Goal: Obtain resource: Download file/media

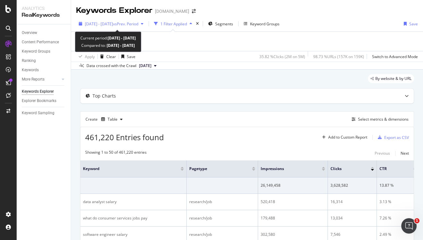
click at [108, 22] on span "[DATE] - [DATE]" at bounding box center [99, 23] width 28 height 5
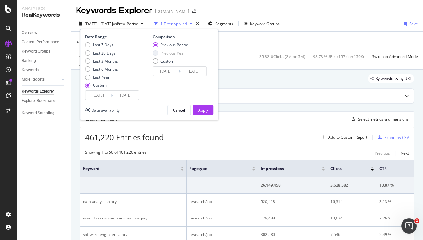
click at [100, 98] on input "[DATE]" at bounding box center [99, 95] width 26 height 9
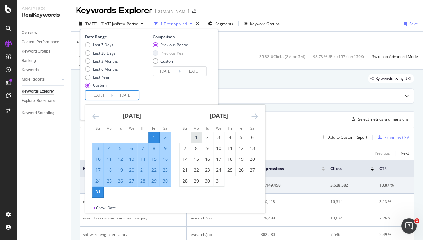
click at [194, 137] on div "1" at bounding box center [196, 137] width 11 height 6
type input "[DATE]"
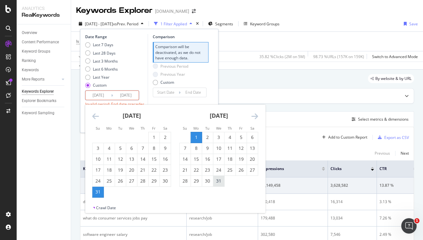
click at [216, 181] on div "31" at bounding box center [218, 181] width 11 height 6
type input "[DATE]"
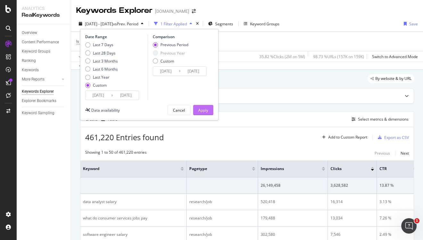
click at [208, 111] on button "Apply" at bounding box center [203, 110] width 20 height 10
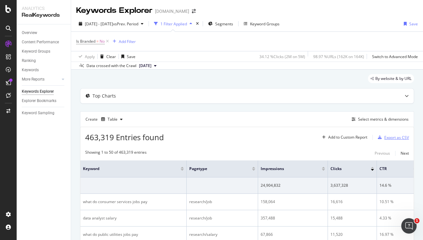
click at [405, 136] on div "Export as CSV" at bounding box center [397, 137] width 25 height 5
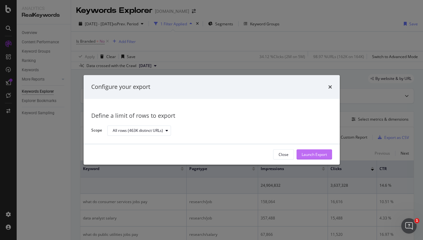
click at [308, 151] on div "Launch Export" at bounding box center [314, 155] width 25 height 10
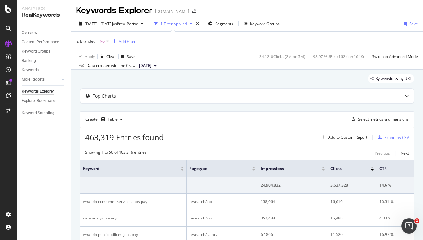
click at [94, 43] on span "Is Branded" at bounding box center [85, 40] width 19 height 5
click at [90, 52] on div "No" at bounding box center [117, 56] width 71 height 10
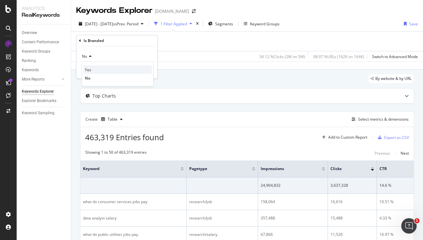
click at [92, 69] on div "Yes" at bounding box center [117, 69] width 69 height 8
click at [144, 72] on div "Apply" at bounding box center [147, 69] width 10 height 5
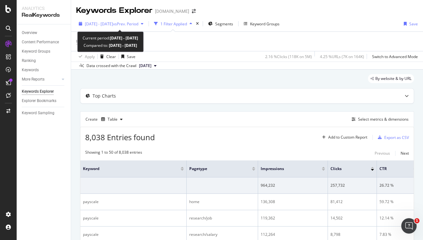
click at [134, 22] on span "vs Prev. Period" at bounding box center [125, 23] width 25 height 5
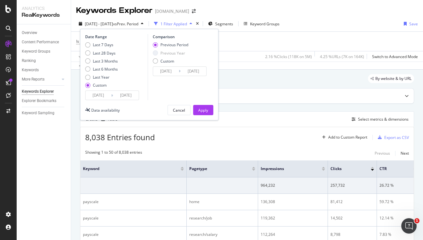
click at [96, 95] on input "[DATE]" at bounding box center [99, 95] width 26 height 9
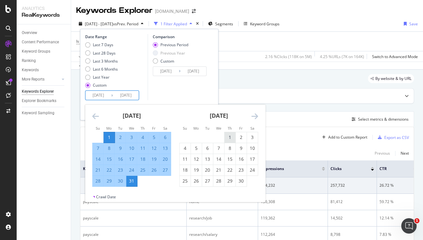
click at [227, 139] on div "1" at bounding box center [230, 137] width 11 height 6
type input "[DATE]"
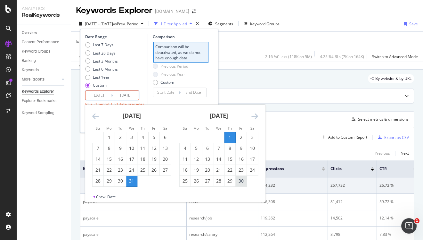
click at [244, 178] on div "30" at bounding box center [241, 181] width 11 height 6
type input "[DATE]"
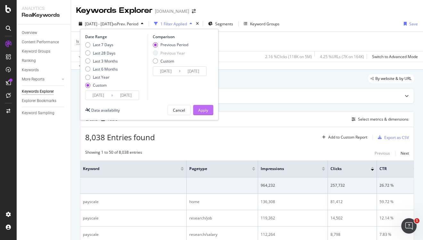
click at [209, 112] on button "Apply" at bounding box center [203, 110] width 20 height 10
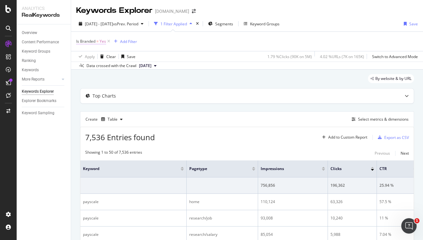
click at [99, 43] on span "Is Branded = Yes" at bounding box center [91, 41] width 30 height 6
click at [93, 53] on div "Yes" at bounding box center [117, 56] width 71 height 10
click at [94, 77] on div "No" at bounding box center [117, 78] width 69 height 8
click at [145, 70] on div "Apply" at bounding box center [147, 69] width 10 height 5
click at [394, 142] on div "Export as CSV" at bounding box center [393, 137] width 34 height 10
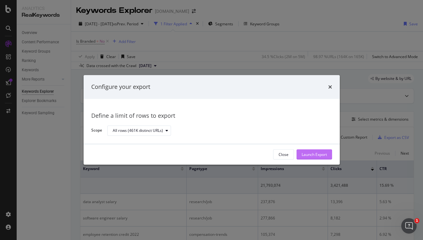
click at [318, 156] on div "Launch Export" at bounding box center [314, 154] width 25 height 5
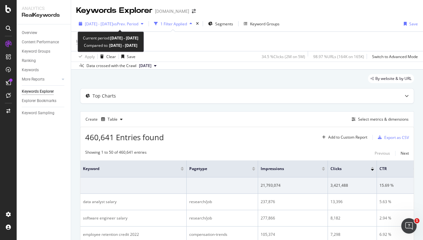
click at [135, 25] on span "vs Prev. Period" at bounding box center [125, 23] width 25 height 5
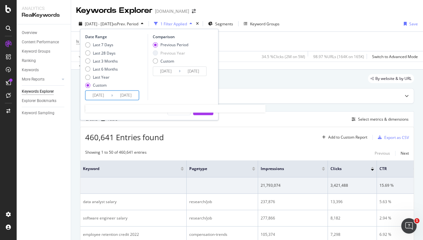
click at [99, 95] on input "[DATE]" at bounding box center [99, 95] width 26 height 9
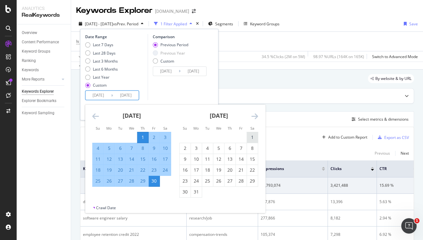
click at [249, 138] on div "1" at bounding box center [252, 137] width 11 height 6
type input "[DATE]"
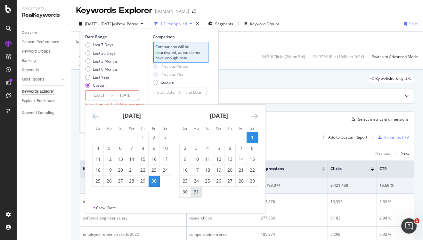
click at [200, 190] on div "31" at bounding box center [196, 191] width 11 height 6
type input "[DATE]"
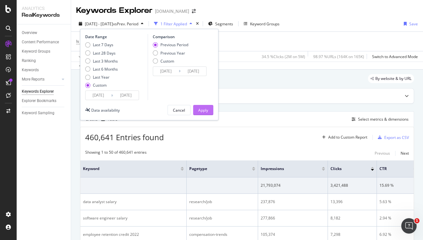
click at [199, 107] on div "Apply" at bounding box center [203, 110] width 10 height 10
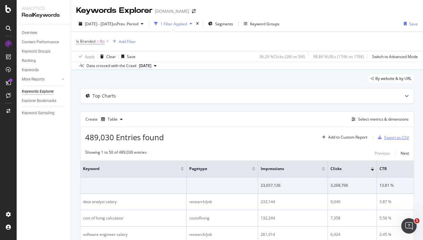
click at [392, 136] on div "Export as CSV" at bounding box center [397, 137] width 25 height 5
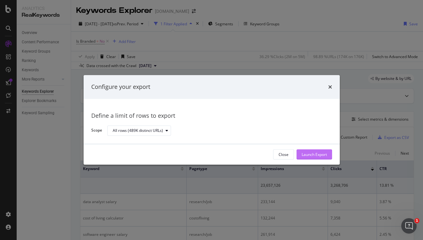
click at [320, 155] on div "Launch Export" at bounding box center [314, 154] width 25 height 5
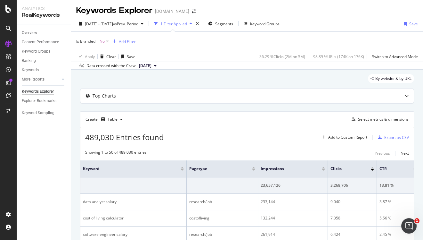
click at [101, 39] on span "No" at bounding box center [102, 41] width 5 height 9
click at [101, 61] on div "No" at bounding box center [117, 56] width 71 height 10
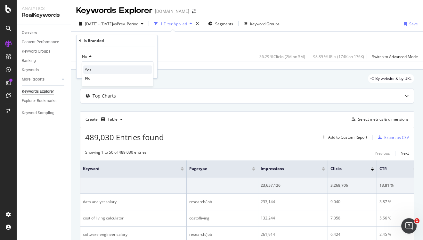
click at [102, 69] on div "Yes" at bounding box center [117, 69] width 69 height 8
click at [142, 68] on div "button" at bounding box center [138, 70] width 9 height 4
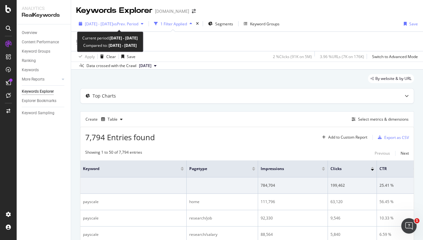
click at [135, 25] on span "vs Prev. Period" at bounding box center [125, 23] width 25 height 5
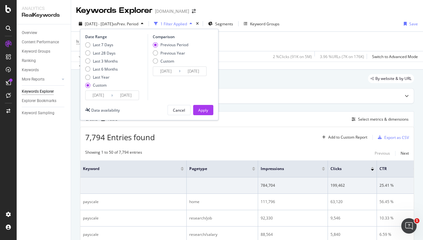
click at [97, 97] on input "[DATE]" at bounding box center [99, 95] width 26 height 9
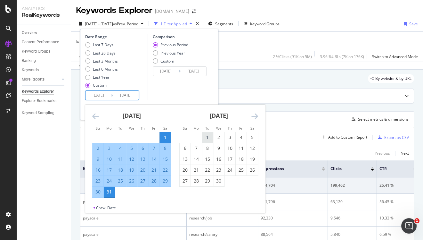
click at [208, 136] on div "1" at bounding box center [207, 137] width 11 height 6
type input "[DATE]"
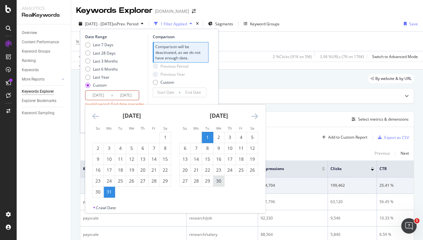
click at [219, 180] on div "30" at bounding box center [218, 181] width 11 height 6
type input "[DATE]"
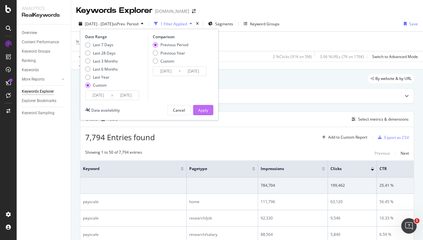
click at [205, 111] on div "Apply" at bounding box center [203, 109] width 10 height 5
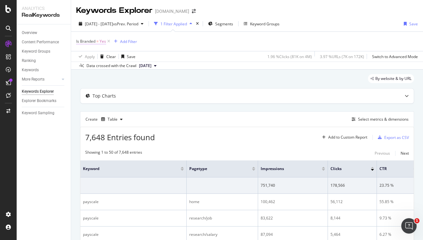
click at [100, 40] on span "Yes" at bounding box center [103, 41] width 6 height 9
click at [103, 58] on div "Yes" at bounding box center [117, 56] width 71 height 10
click at [98, 77] on div "No" at bounding box center [117, 78] width 69 height 8
click at [143, 74] on div "No Cancel Add filter Apply" at bounding box center [117, 62] width 81 height 32
click at [148, 71] on div "Apply" at bounding box center [147, 69] width 10 height 5
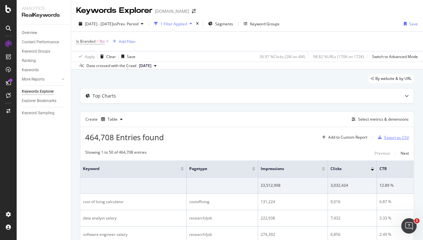
click at [391, 137] on div "Export as CSV" at bounding box center [397, 137] width 25 height 5
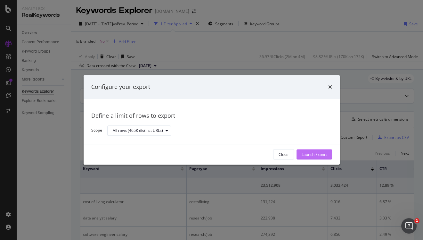
click at [313, 153] on div "Launch Export" at bounding box center [314, 154] width 25 height 5
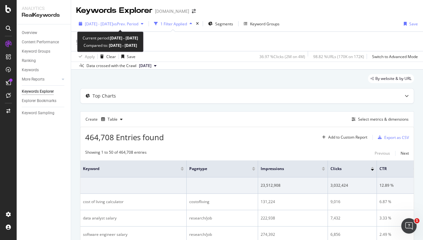
click at [113, 23] on span "[DATE] - [DATE]" at bounding box center [99, 23] width 28 height 5
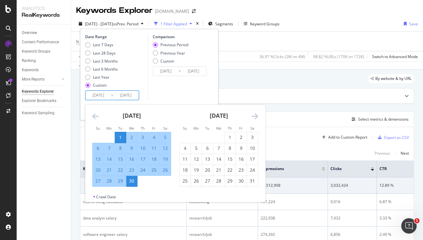
click at [100, 95] on input "[DATE]" at bounding box center [99, 95] width 26 height 9
click at [228, 133] on div "1" at bounding box center [230, 137] width 11 height 11
type input "[DATE]"
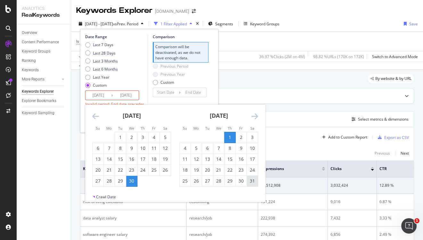
click at [250, 182] on div "31" at bounding box center [252, 181] width 11 height 6
type input "[DATE]"
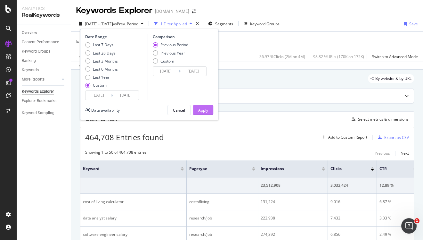
click at [206, 109] on div "Apply" at bounding box center [203, 109] width 10 height 5
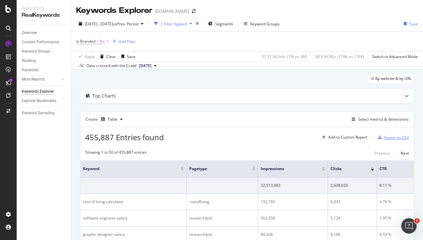
click at [400, 138] on div "Export as CSV" at bounding box center [397, 137] width 25 height 5
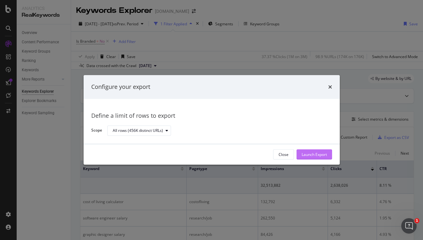
click at [325, 153] on div "Launch Export" at bounding box center [314, 154] width 25 height 5
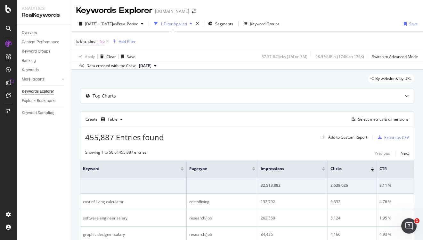
click at [93, 42] on span "Is Branded" at bounding box center [85, 40] width 19 height 5
click at [88, 57] on icon at bounding box center [89, 56] width 4 height 4
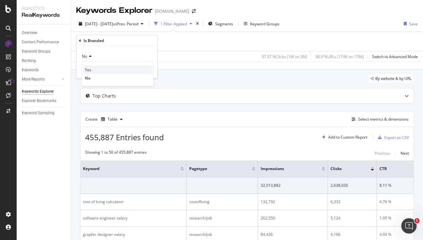
click at [91, 67] on div "Yes" at bounding box center [117, 69] width 69 height 8
click at [147, 68] on div "Apply" at bounding box center [147, 69] width 10 height 5
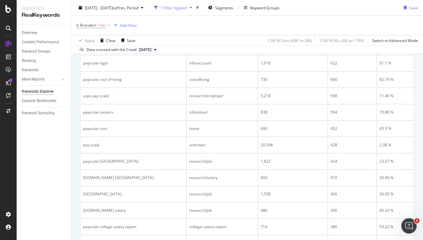
scroll to position [112, 0]
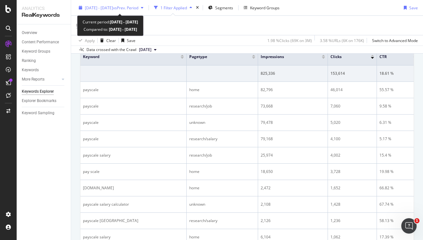
click at [113, 8] on span "[DATE] - [DATE]" at bounding box center [99, 7] width 28 height 5
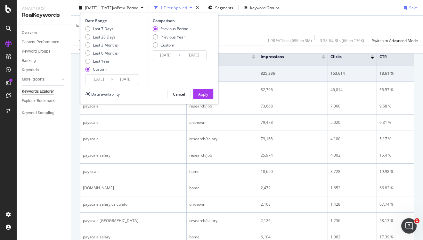
click at [100, 72] on div "Last 7 Days Last 28 Days Last 3 Months Last 6 Months Last Year Custom" at bounding box center [101, 50] width 33 height 48
click at [99, 79] on input "[DATE]" at bounding box center [99, 79] width 26 height 9
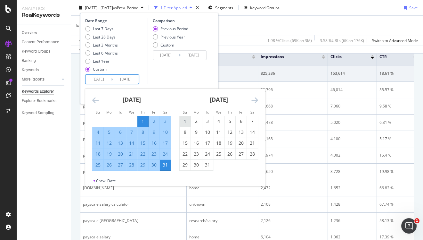
click at [188, 120] on div "1" at bounding box center [185, 121] width 11 height 6
type input "[DATE]"
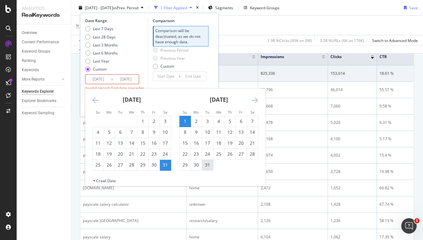
click at [211, 165] on div "31" at bounding box center [207, 165] width 11 height 6
type input "[DATE]"
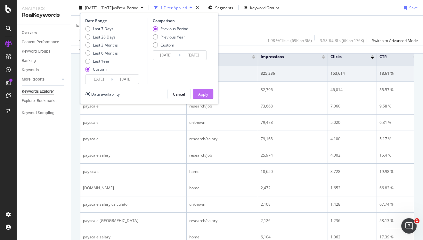
click at [200, 96] on div "Apply" at bounding box center [203, 93] width 10 height 5
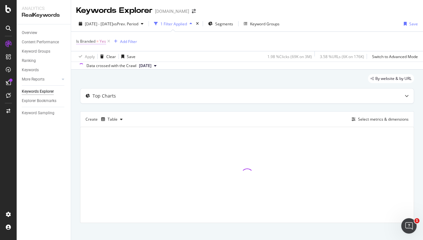
click at [91, 42] on span "Is Branded" at bounding box center [85, 40] width 19 height 5
click at [89, 62] on div "Yes Cancel Add filter Apply" at bounding box center [117, 62] width 81 height 32
click at [89, 56] on icon at bounding box center [90, 56] width 4 height 4
click at [91, 76] on div "No" at bounding box center [117, 78] width 69 height 8
click at [149, 73] on div "No Cancel Add filter Apply" at bounding box center [117, 62] width 81 height 32
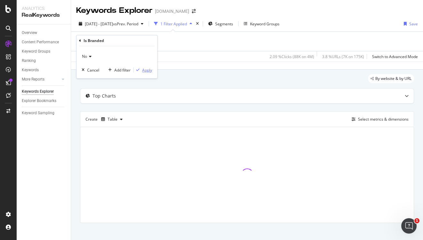
click at [148, 71] on div "Apply" at bounding box center [147, 69] width 10 height 5
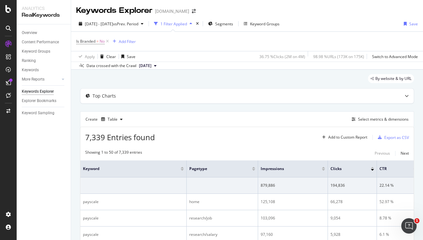
click at [221, 66] on div "Data crossed with the Crawl [DATE]" at bounding box center [247, 66] width 352 height 8
